Goal: Information Seeking & Learning: Find specific fact

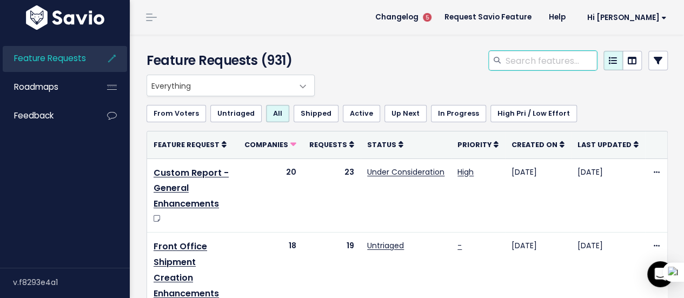
click at [563, 57] on input "search" at bounding box center [551, 60] width 92 height 19
type input "pinned"
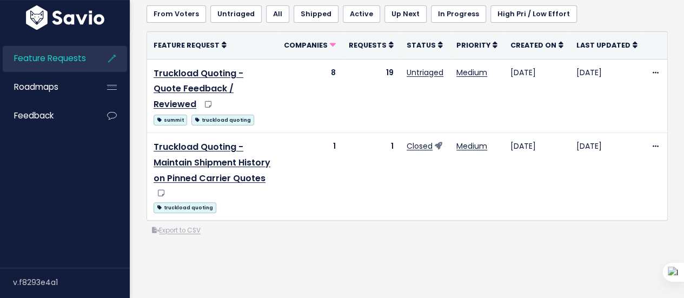
scroll to position [101, 0]
